Goal: Find specific page/section: Find specific page/section

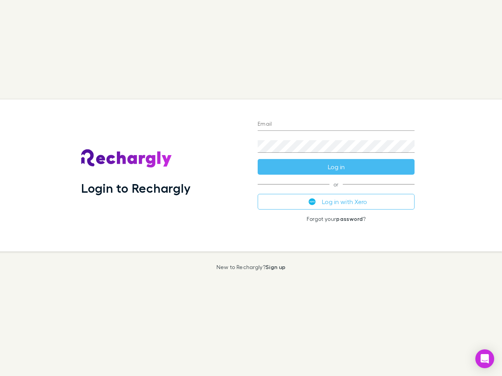
click at [251, 188] on div "Login to Rechargly" at bounding box center [163, 176] width 176 height 152
click at [336, 125] on input "Email" at bounding box center [336, 124] width 157 height 13
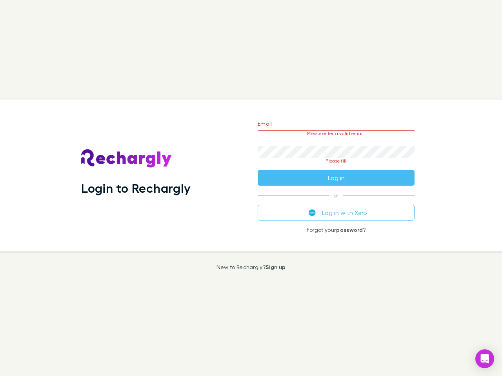
click at [336, 167] on form "Email Please enter a valid email. Password Please fill Log in" at bounding box center [336, 149] width 157 height 74
click at [336, 202] on div "Email Please enter a valid email. Password Please fill Log in or Log in with Xe…" at bounding box center [335, 176] width 169 height 152
click at [485, 359] on icon "Open Intercom Messenger" at bounding box center [485, 359] width 8 height 9
